Goal: Task Accomplishment & Management: Manage account settings

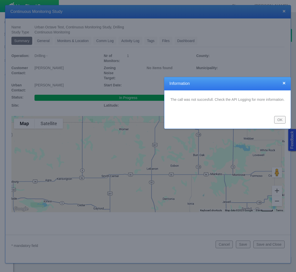
type textarea "x"
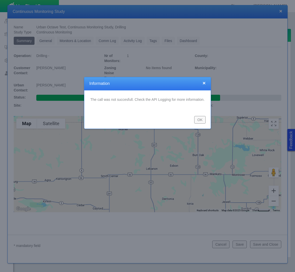
click at [200, 119] on button "OK" at bounding box center [199, 120] width 11 height 8
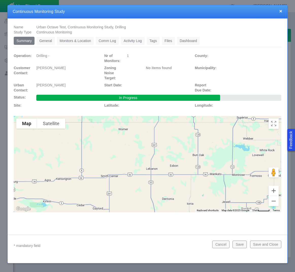
click at [280, 12] on button "×" at bounding box center [280, 10] width 3 height 5
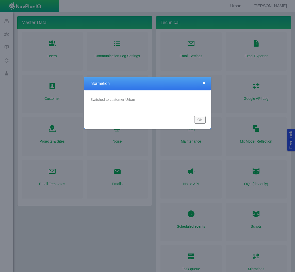
click at [201, 120] on button "OK" at bounding box center [199, 120] width 11 height 8
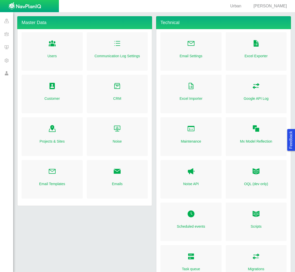
click at [281, 6] on span "Justin" at bounding box center [269, 6] width 33 height 4
select select "42784196460033095"
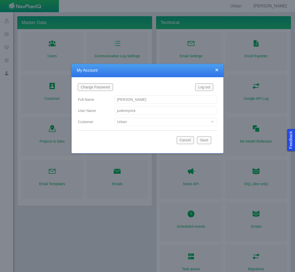
click at [207, 87] on button "Log out" at bounding box center [204, 87] width 18 height 8
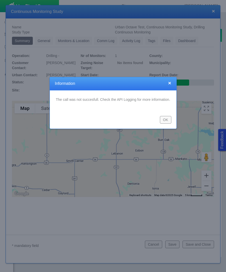
click at [213, 10] on div at bounding box center [113, 136] width 226 height 272
click at [213, 11] on div at bounding box center [113, 136] width 226 height 272
click at [166, 119] on button "OK" at bounding box center [165, 120] width 11 height 8
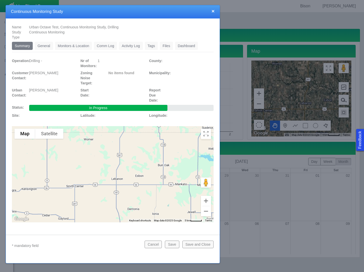
type textarea "x"
click at [225, 4] on div at bounding box center [182, 136] width 364 height 272
click at [213, 11] on button "×" at bounding box center [213, 10] width 3 height 5
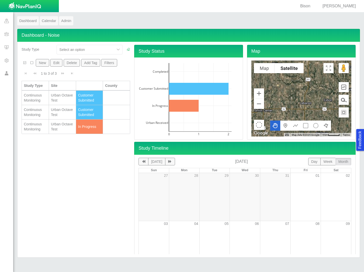
click at [225, 6] on span "[PERSON_NAME]" at bounding box center [338, 6] width 33 height 4
select select "42784196460096832"
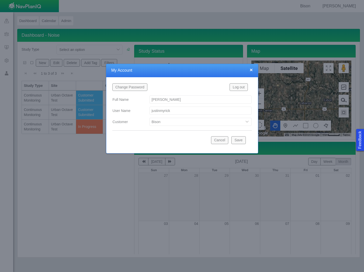
click at [225, 87] on button "Log out" at bounding box center [239, 87] width 18 height 8
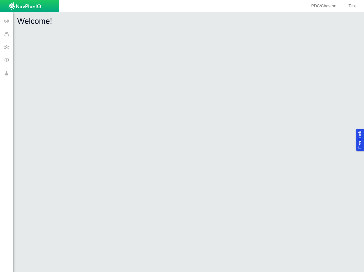
click at [6, 61] on span at bounding box center [6, 60] width 13 height 13
click at [352, 5] on span "Test" at bounding box center [352, 6] width 7 height 4
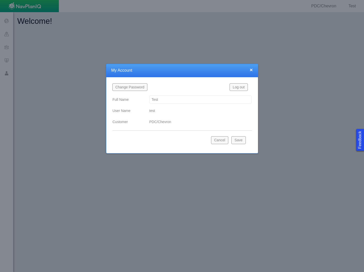
click at [241, 87] on button "Log out" at bounding box center [239, 87] width 18 height 8
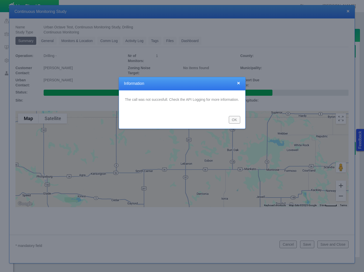
click at [243, 122] on div "OK" at bounding box center [182, 120] width 126 height 18
click at [236, 119] on button "OK" at bounding box center [234, 120] width 11 height 8
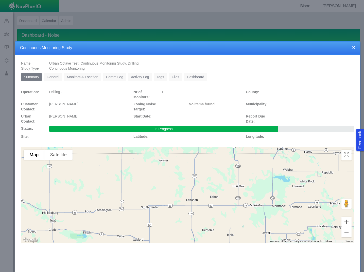
drag, startPoint x: 278, startPoint y: 11, endPoint x: 283, endPoint y: 48, distance: 37.9
click at [283, 48] on h4 "Continuous Monitoring Study" at bounding box center [187, 47] width 335 height 5
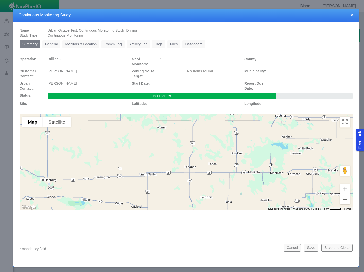
click at [55, 44] on link "General" at bounding box center [51, 44] width 18 height 8
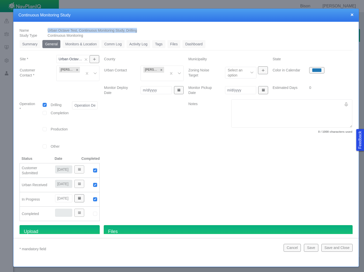
drag, startPoint x: 46, startPoint y: 30, endPoint x: 152, endPoint y: 31, distance: 106.1
click at [152, 31] on div "Urban Octave Test, Continuous Monitoring Study, Drilling nlXXal1pen" at bounding box center [200, 30] width 309 height 5
copy span "Urban Octave Test, Continuous Monitoring Study, Drilling"
click at [263, 13] on h4 "Continuous Monitoring Study" at bounding box center [186, 15] width 335 height 5
click at [255, 30] on div "Urban Octave Test, Continuous Monitoring Study, Drilling nlXXal1pen" at bounding box center [200, 30] width 309 height 5
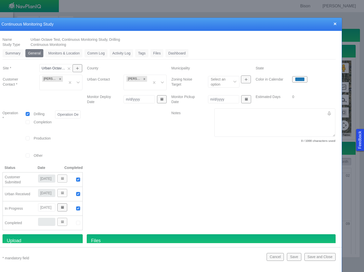
drag, startPoint x: 267, startPoint y: 14, endPoint x: 247, endPoint y: 25, distance: 22.6
click at [250, 26] on h4 "Continuous Monitoring Study" at bounding box center [169, 24] width 335 height 5
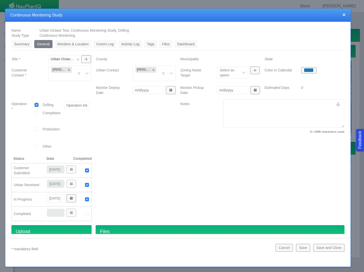
click at [23, 44] on link "Summary" at bounding box center [21, 44] width 21 height 8
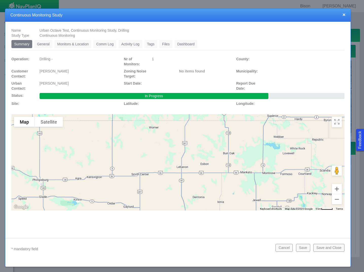
click at [46, 44] on link "General" at bounding box center [43, 44] width 18 height 8
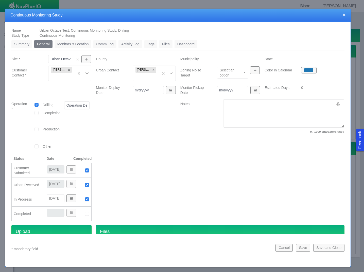
click at [69, 44] on link "Monitors & Location" at bounding box center [73, 44] width 37 height 8
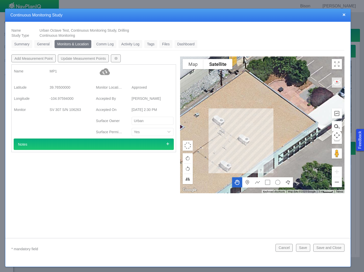
click at [102, 43] on link "Comm Log" at bounding box center [104, 44] width 23 height 8
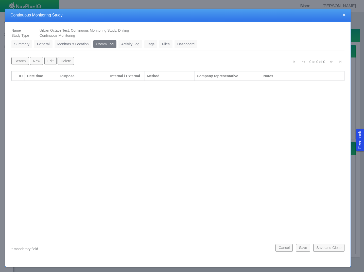
click at [22, 45] on link "Summary" at bounding box center [21, 44] width 21 height 8
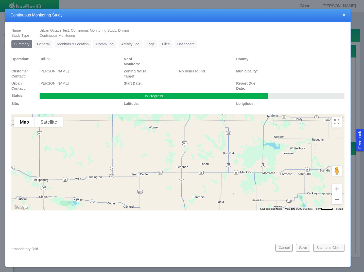
click at [154, 46] on link "Tags" at bounding box center [150, 44] width 13 height 8
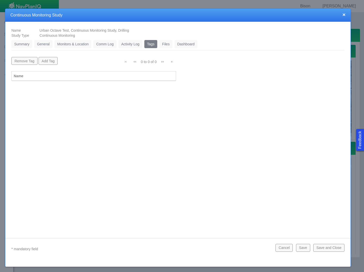
click at [23, 46] on link "Summary" at bounding box center [21, 44] width 21 height 8
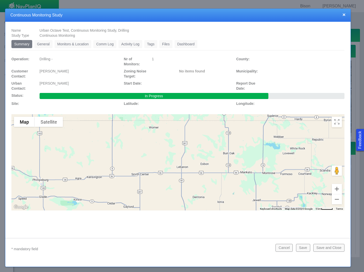
click at [78, 31] on span "Urban Octave Test, Continuous Monitoring Study, Drilling" at bounding box center [85, 30] width 90 height 4
click at [44, 30] on span "Urban Octave Test, Continuous Monitoring Study, Drilling" at bounding box center [85, 30] width 90 height 4
drag, startPoint x: 44, startPoint y: 30, endPoint x: 64, endPoint y: 30, distance: 20.0
click at [64, 30] on span "Urban Octave Test, Continuous Monitoring Study, Drilling" at bounding box center [85, 30] width 90 height 4
click at [345, 15] on button "×" at bounding box center [344, 14] width 3 height 5
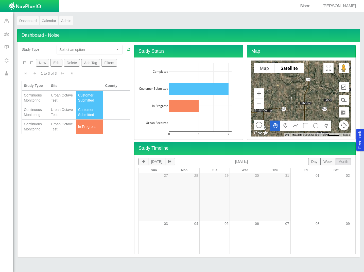
click at [57, 95] on div "Urban Octave Test" at bounding box center [62, 98] width 23 height 10
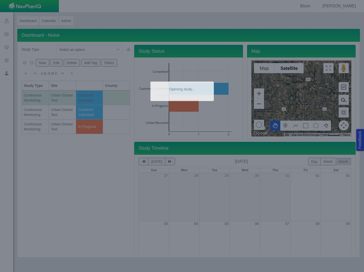
type textarea "x"
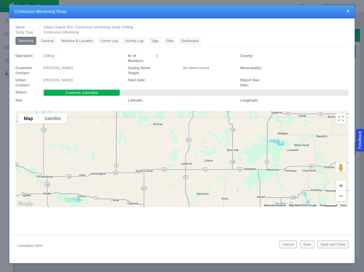
click at [347, 12] on button "×" at bounding box center [348, 10] width 3 height 5
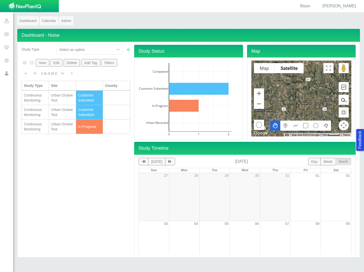
click at [64, 201] on div "Study Type Select an option New Edit Delete Add Tag Filters 1 to 3 of 3 Current…" at bounding box center [76, 150] width 113 height 210
click at [351, 5] on span "[PERSON_NAME]" at bounding box center [338, 6] width 33 height 4
select select "42784196460096832"
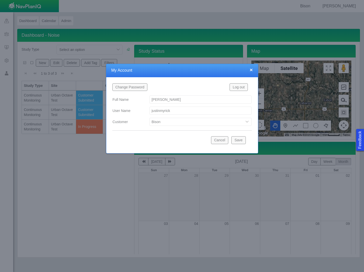
click at [251, 70] on button "×" at bounding box center [251, 69] width 3 height 5
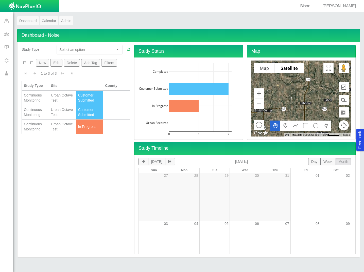
click at [6, 74] on span at bounding box center [6, 73] width 13 height 13
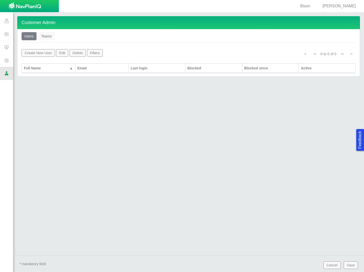
click at [46, 38] on link "Teams" at bounding box center [47, 36] width 16 height 8
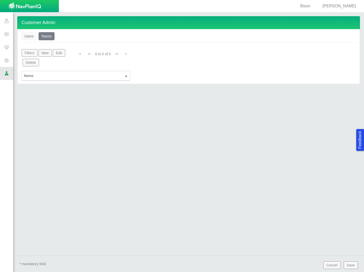
click at [27, 35] on link "Users" at bounding box center [29, 36] width 15 height 8
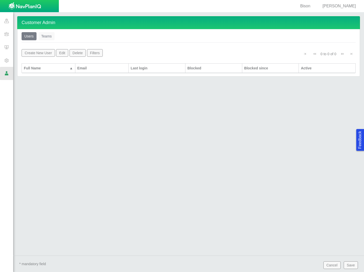
click at [7, 61] on span at bounding box center [6, 60] width 13 height 13
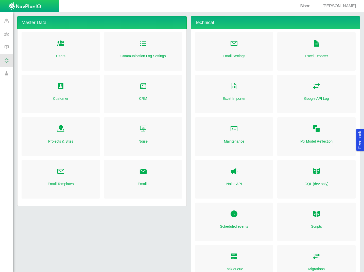
click at [57, 40] on span "Folder Open Icon" at bounding box center [61, 44] width 8 height 8
select select "mxui_widget_SearchInput_19_true"
select select "mxui_widget_SearchInput_20_true"
select select "mxui_widget_SearchInput_19_true"
select select "mxui_widget_SearchInput_20_true"
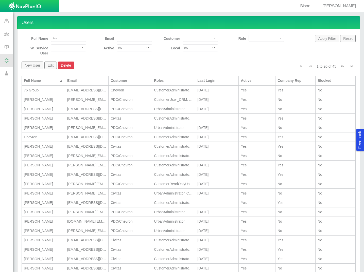
type input "test"
click at [321, 39] on button "Apply Filter" at bounding box center [327, 39] width 24 height 8
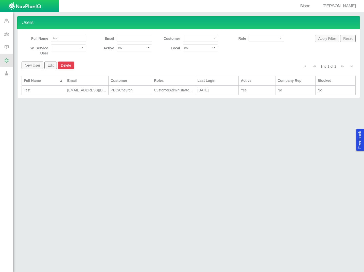
click at [50, 88] on div "Test" at bounding box center [43, 90] width 39 height 5
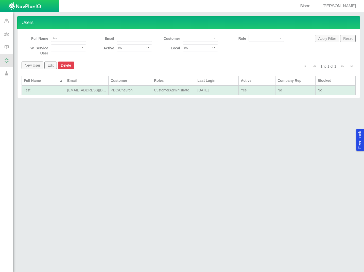
click at [50, 88] on div "Test" at bounding box center [43, 90] width 39 height 5
select select "42784196460033009"
select select "101049516639125752"
select select "124411939706123591"
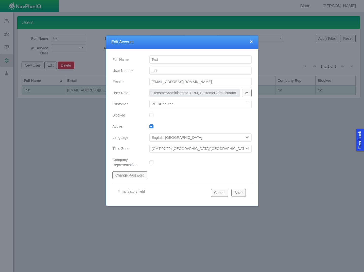
click at [248, 103] on select "Bison Blue Green Solutions Chevron Civitas Koloma Oxy PDC/Chevron Prairie OC Ur…" at bounding box center [200, 104] width 102 height 8
select select "42784196460096832"
click at [149, 100] on select "Bison Blue Green Solutions Chevron Civitas Koloma Oxy PDC/Chevron Prairie OC Ur…" at bounding box center [200, 104] width 102 height 8
click at [241, 193] on button "Save" at bounding box center [238, 193] width 14 height 8
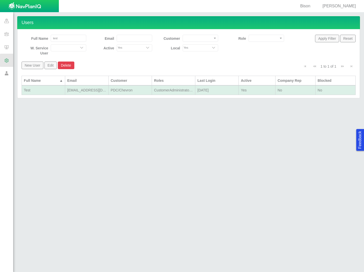
click at [347, 5] on span "[PERSON_NAME]" at bounding box center [338, 6] width 33 height 4
select select "42784196460096832"
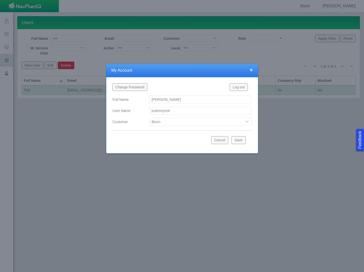
click at [239, 87] on button "Log out" at bounding box center [239, 87] width 18 height 8
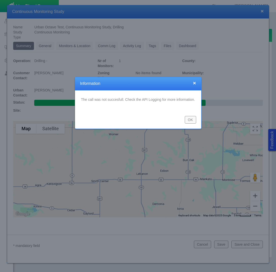
click at [192, 121] on button "OK" at bounding box center [190, 120] width 11 height 8
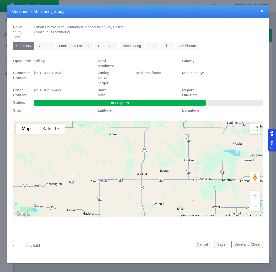
click at [44, 46] on link "General" at bounding box center [45, 46] width 18 height 8
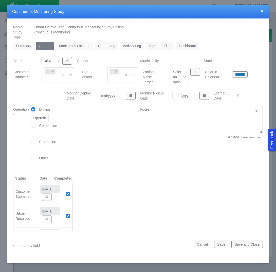
click at [85, 45] on link "Monitors & Location" at bounding box center [74, 46] width 37 height 8
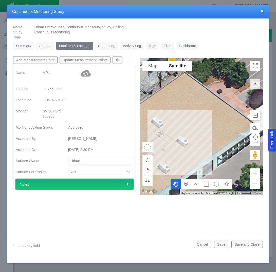
click at [110, 45] on link "Comm Log" at bounding box center [106, 46] width 23 height 8
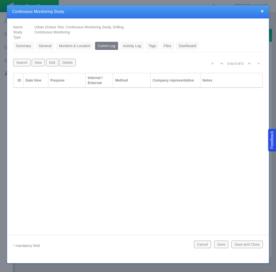
click at [140, 46] on link "Activity Log" at bounding box center [132, 46] width 24 height 8
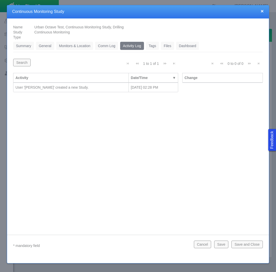
click at [152, 47] on link "Tags" at bounding box center [152, 46] width 13 height 8
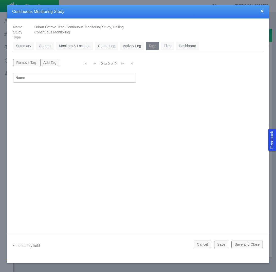
click at [167, 45] on link "Files" at bounding box center [167, 46] width 13 height 8
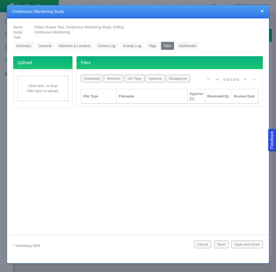
click at [187, 43] on link "Dashboard" at bounding box center [187, 46] width 23 height 8
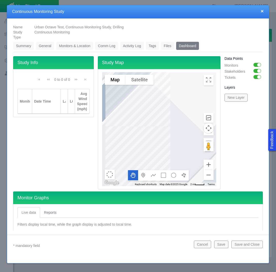
click at [26, 46] on link "Summary" at bounding box center [23, 46] width 21 height 8
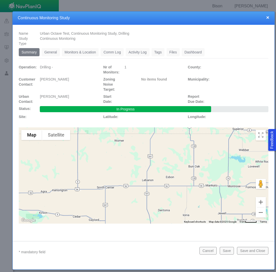
drag, startPoint x: 102, startPoint y: 12, endPoint x: 107, endPoint y: 20, distance: 9.6
click at [107, 20] on h4 "Continuous Monitoring Study" at bounding box center [144, 17] width 252 height 5
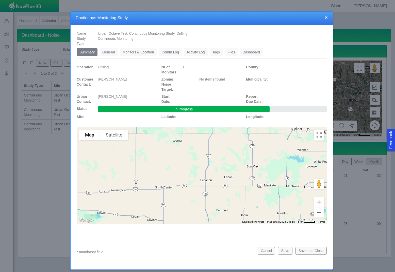
drag, startPoint x: 240, startPoint y: 15, endPoint x: 303, endPoint y: 18, distance: 63.2
click at [276, 18] on h4 "Continuous Monitoring Study" at bounding box center [202, 17] width 252 height 5
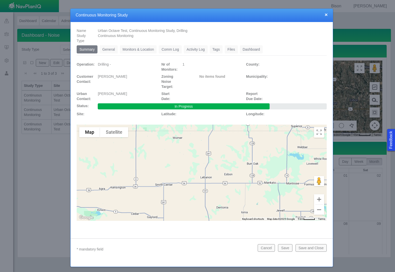
click at [276, 15] on button "×" at bounding box center [325, 14] width 3 height 5
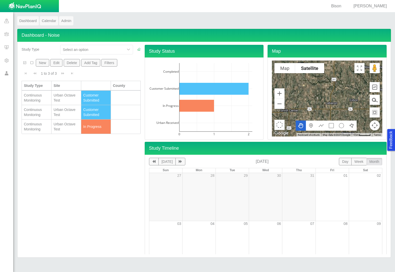
click at [68, 166] on div "Study Type Select an option New Edit Delete Add Tag Filters 1 to 3 of 3 Current…" at bounding box center [81, 150] width 123 height 210
click at [62, 102] on div "Urban Octave Test" at bounding box center [66, 98] width 25 height 10
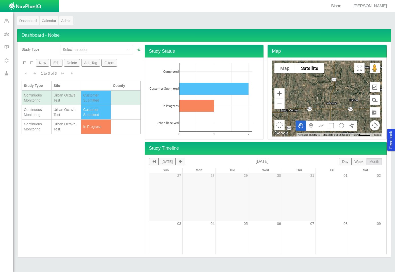
click at [62, 102] on div "Urban Octave Test" at bounding box center [66, 98] width 25 height 10
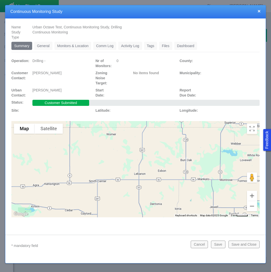
click at [260, 12] on button "×" at bounding box center [259, 10] width 3 height 5
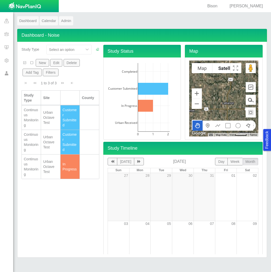
click at [47, 167] on div "Urban Octave Test" at bounding box center [50, 166] width 15 height 15
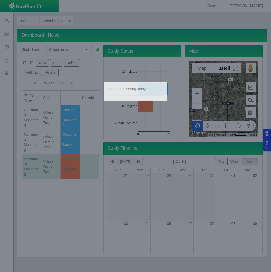
type textarea "x"
